Goal: Information Seeking & Learning: Learn about a topic

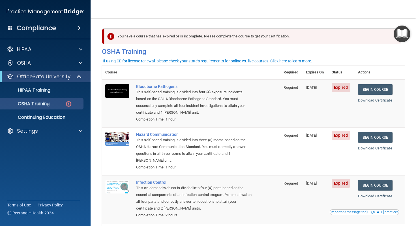
click at [142, 38] on div "You have a course that has expired or is incomplete. Please complete the course…" at bounding box center [252, 36] width 297 height 16
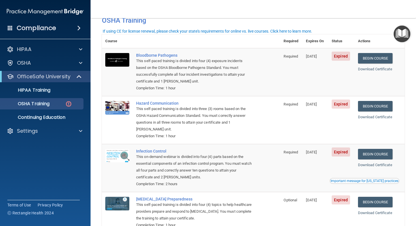
scroll to position [32, 0]
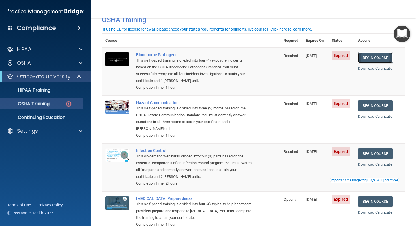
click at [373, 63] on link "Begin Course" at bounding box center [375, 57] width 35 height 10
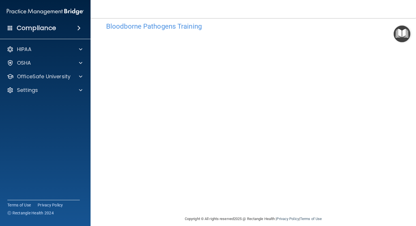
scroll to position [12, 0]
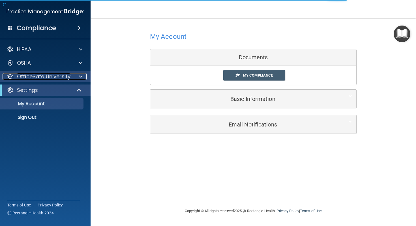
click at [78, 75] on div at bounding box center [80, 76] width 14 height 7
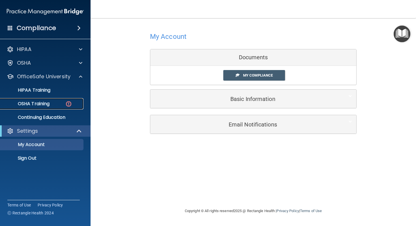
click at [61, 103] on div "OSHA Training" at bounding box center [42, 104] width 77 height 6
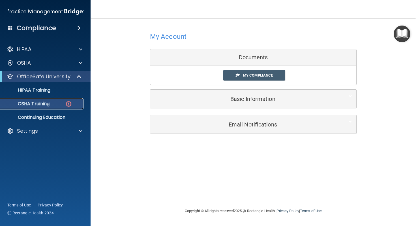
click at [68, 102] on img at bounding box center [68, 103] width 7 height 7
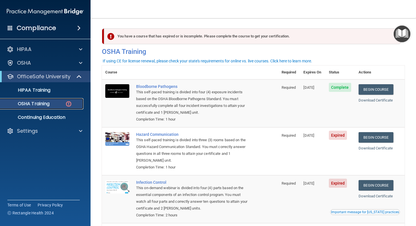
click at [43, 104] on p "OSHA Training" at bounding box center [27, 104] width 46 height 6
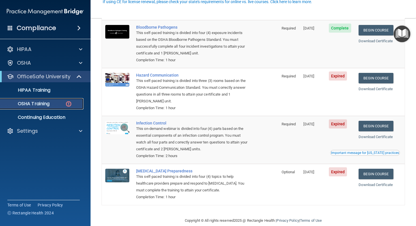
scroll to position [68, 0]
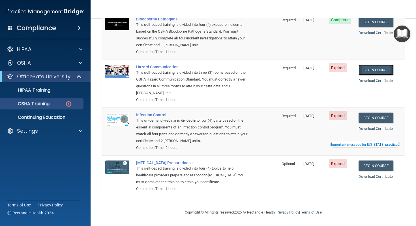
click at [373, 69] on link "Begin Course" at bounding box center [376, 70] width 35 height 10
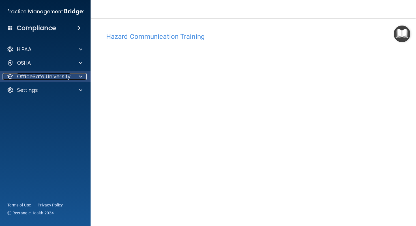
click at [50, 74] on p "OfficeSafe University" at bounding box center [43, 76] width 53 height 7
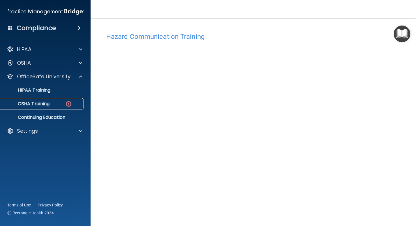
click at [49, 107] on link "OSHA Training" at bounding box center [38, 103] width 89 height 11
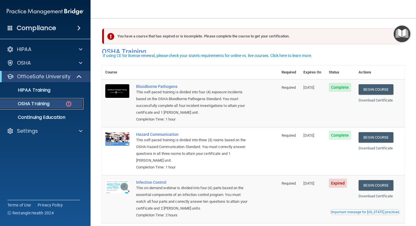
scroll to position [68, 0]
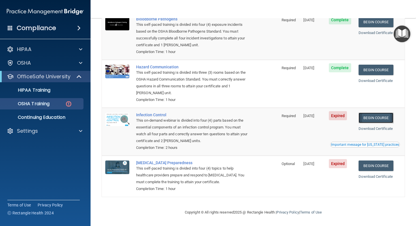
click at [377, 119] on link "Begin Course" at bounding box center [376, 117] width 35 height 10
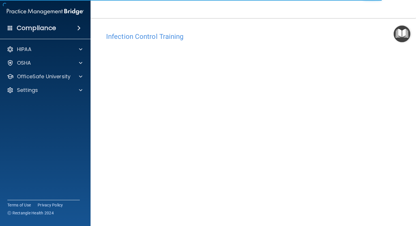
scroll to position [17, 0]
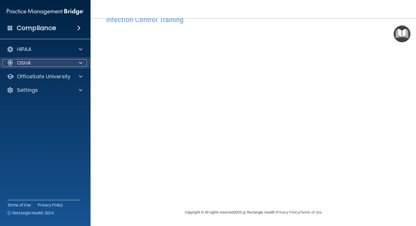
click at [80, 64] on span at bounding box center [80, 62] width 3 height 7
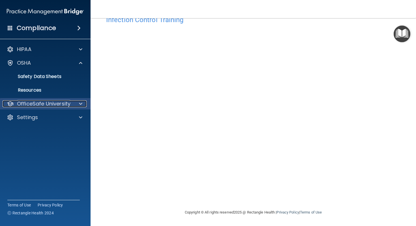
click at [70, 103] on div "OfficeSafe University" at bounding box center [38, 103] width 70 height 7
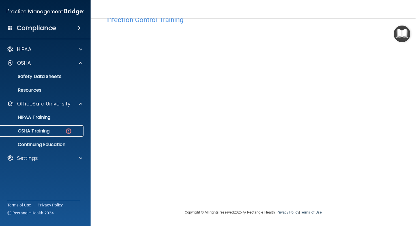
click at [64, 130] on div "OSHA Training" at bounding box center [42, 131] width 77 height 6
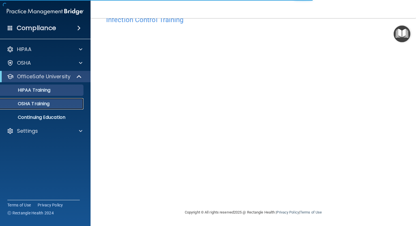
scroll to position [52, 0]
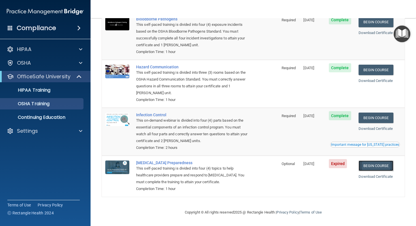
click at [369, 160] on link "Begin Course" at bounding box center [376, 165] width 35 height 10
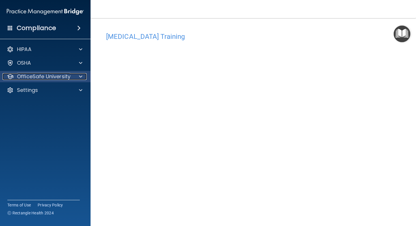
click at [61, 77] on p "OfficeSafe University" at bounding box center [43, 76] width 53 height 7
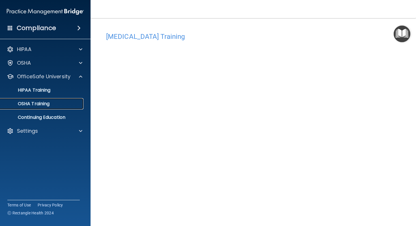
click at [57, 102] on div "OSHA Training" at bounding box center [42, 104] width 77 height 6
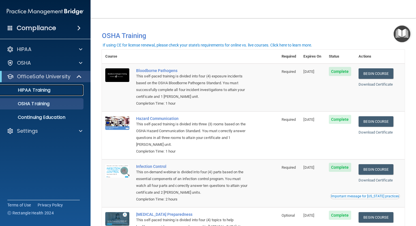
click at [59, 88] on div "HIPAA Training" at bounding box center [42, 90] width 77 height 6
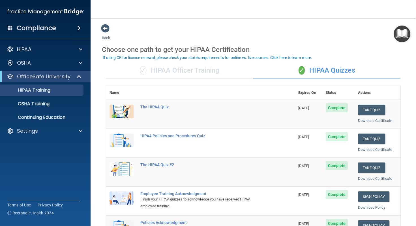
click at [190, 76] on div "✓ HIPAA Officer Training" at bounding box center [179, 70] width 147 height 17
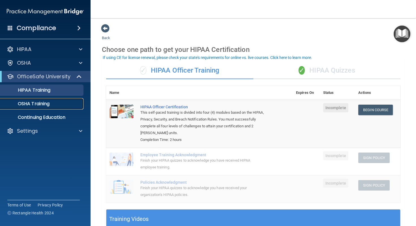
click at [45, 107] on link "OSHA Training" at bounding box center [38, 103] width 89 height 11
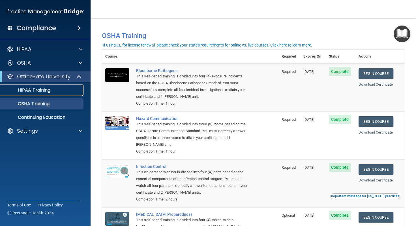
click at [57, 94] on link "HIPAA Training" at bounding box center [38, 89] width 89 height 11
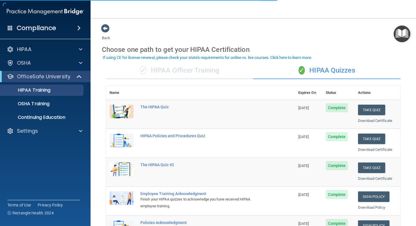
click at [213, 75] on div "✓ HIPAA Officer Training" at bounding box center [179, 70] width 147 height 17
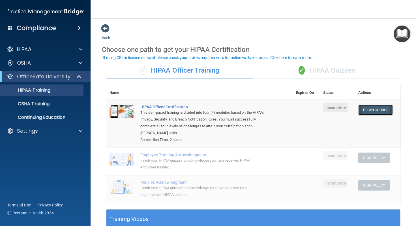
click at [372, 107] on link "Begin Course" at bounding box center [375, 109] width 35 height 10
click at [371, 110] on link "Begin Course" at bounding box center [375, 109] width 35 height 10
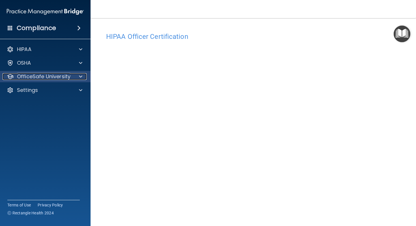
click at [83, 78] on div at bounding box center [80, 76] width 14 height 7
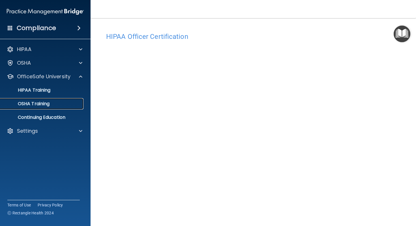
click at [73, 102] on div "OSHA Training" at bounding box center [42, 104] width 77 height 6
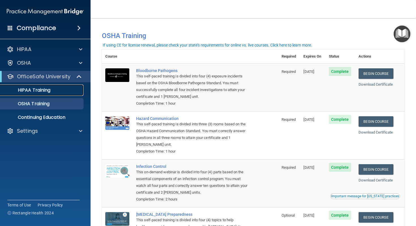
click at [49, 89] on p "HIPAA Training" at bounding box center [27, 90] width 47 height 6
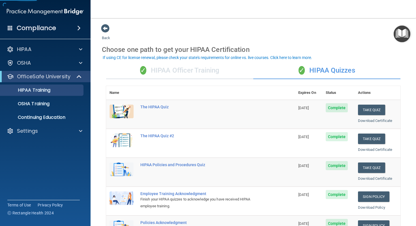
click at [172, 68] on div "✓ HIPAA Officer Training" at bounding box center [179, 70] width 147 height 17
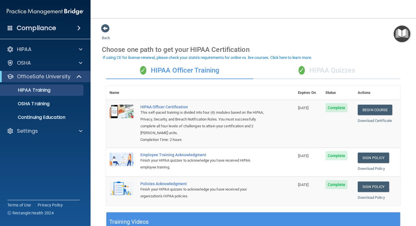
click at [286, 71] on div "✓ HIPAA Quizzes" at bounding box center [326, 70] width 147 height 17
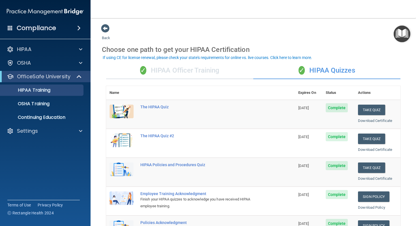
click at [206, 69] on div "✓ HIPAA Officer Training" at bounding box center [179, 70] width 147 height 17
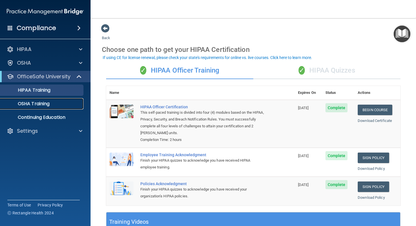
click at [51, 101] on div "OSHA Training" at bounding box center [42, 104] width 77 height 6
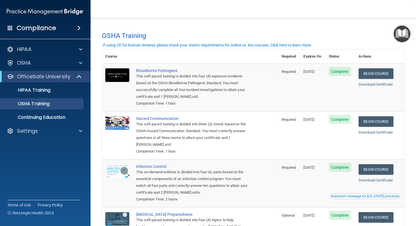
click at [69, 83] on ul "HIPAA Training OSHA Training Continuing Education" at bounding box center [45, 102] width 102 height 41
click at [69, 90] on div "HIPAA Training" at bounding box center [42, 90] width 77 height 6
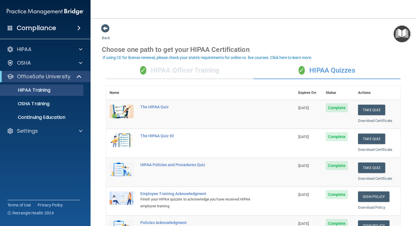
click at [237, 76] on div "✓ HIPAA Officer Training" at bounding box center [179, 70] width 147 height 17
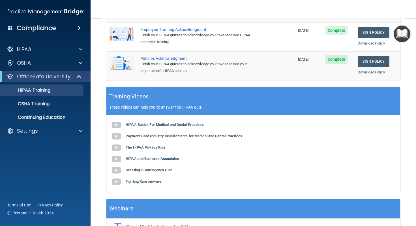
scroll to position [162, 0]
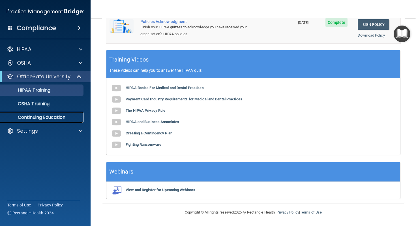
click at [54, 113] on link "Continuing Education" at bounding box center [38, 117] width 89 height 11
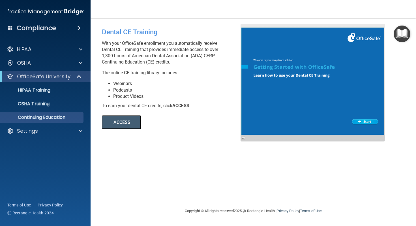
click at [107, 121] on button "ACCESS" at bounding box center [121, 122] width 39 height 14
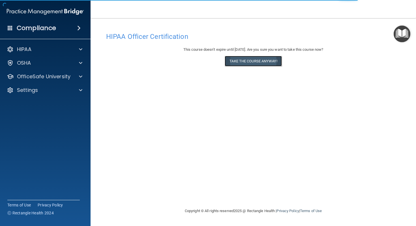
click at [255, 63] on button "Take the course anyway!" at bounding box center [253, 61] width 57 height 10
